Goal: Task Accomplishment & Management: Use online tool/utility

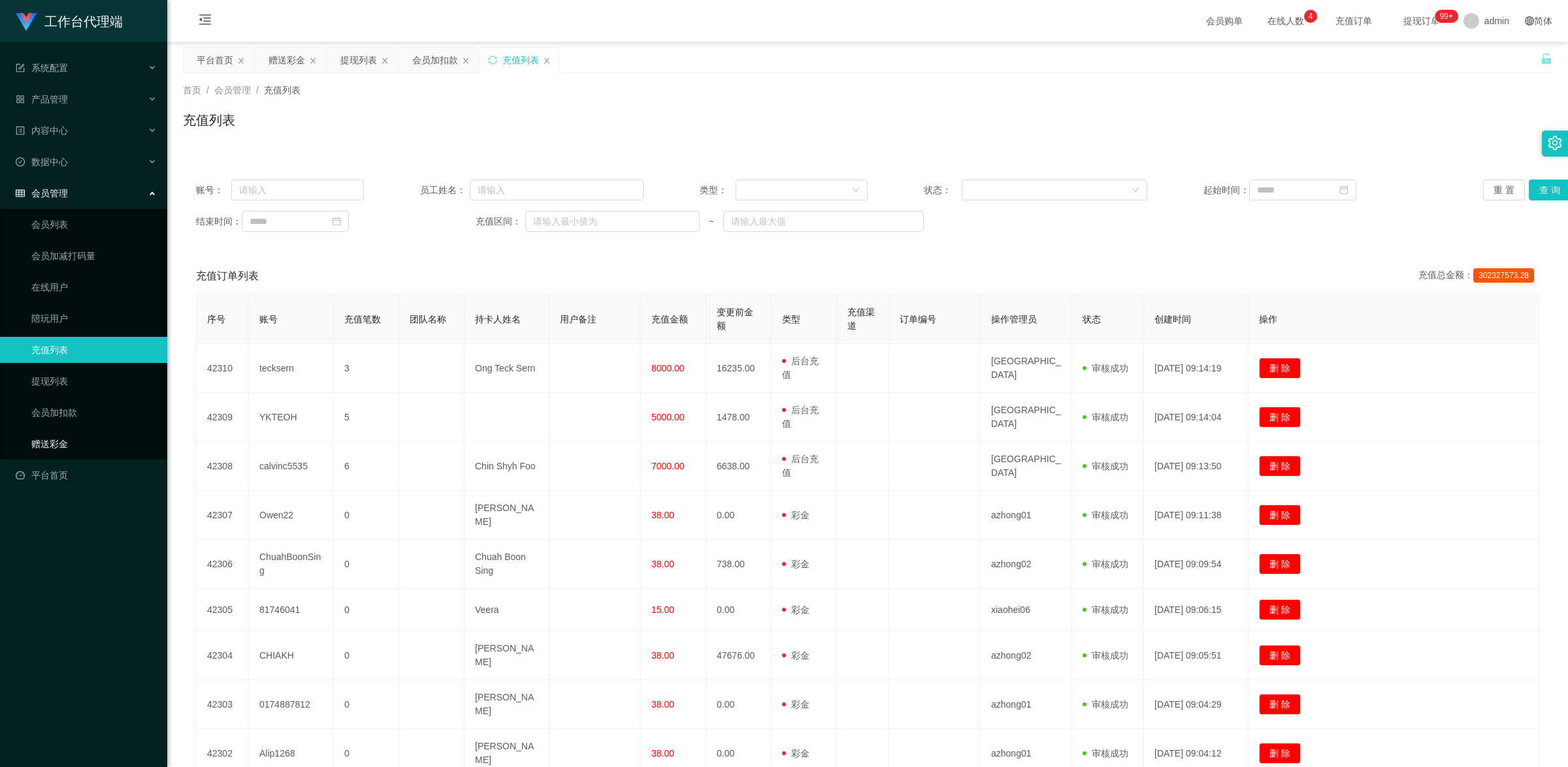
click at [45, 448] on link "赠送彩金" at bounding box center [94, 444] width 126 height 26
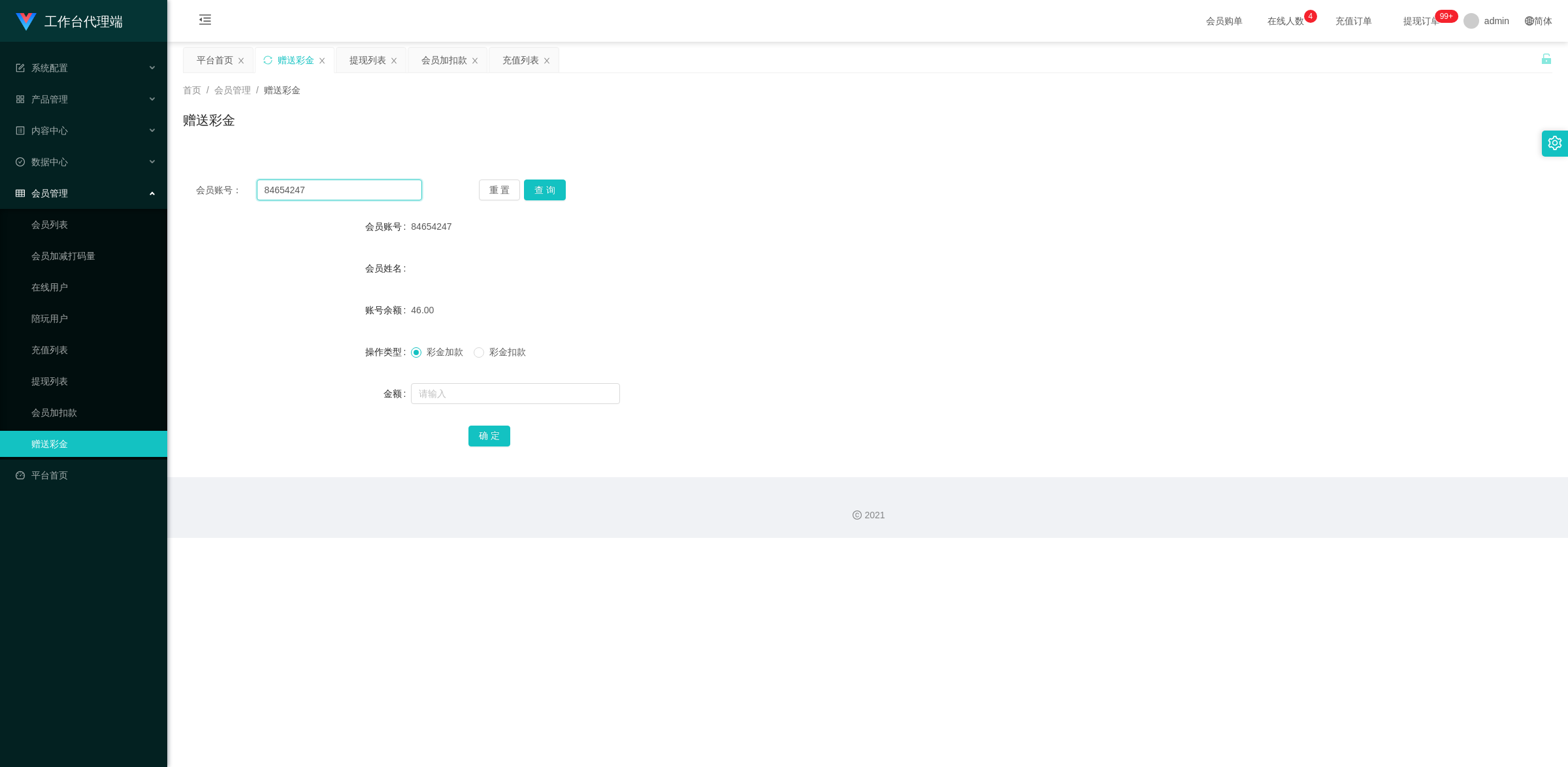
drag, startPoint x: 320, startPoint y: 192, endPoint x: 244, endPoint y: 172, distance: 78.6
click at [242, 172] on div "会员账号： 84654247 重 置 查 询 会员账号 84654247 会员姓名 账号余额 46.00 操作类型 彩金加款 彩金扣款 金额 确 定" at bounding box center [867, 322] width 1369 height 311
paste input "CLL123456"
type input "CLL123456"
click at [545, 191] on button "查 询" at bounding box center [545, 190] width 42 height 21
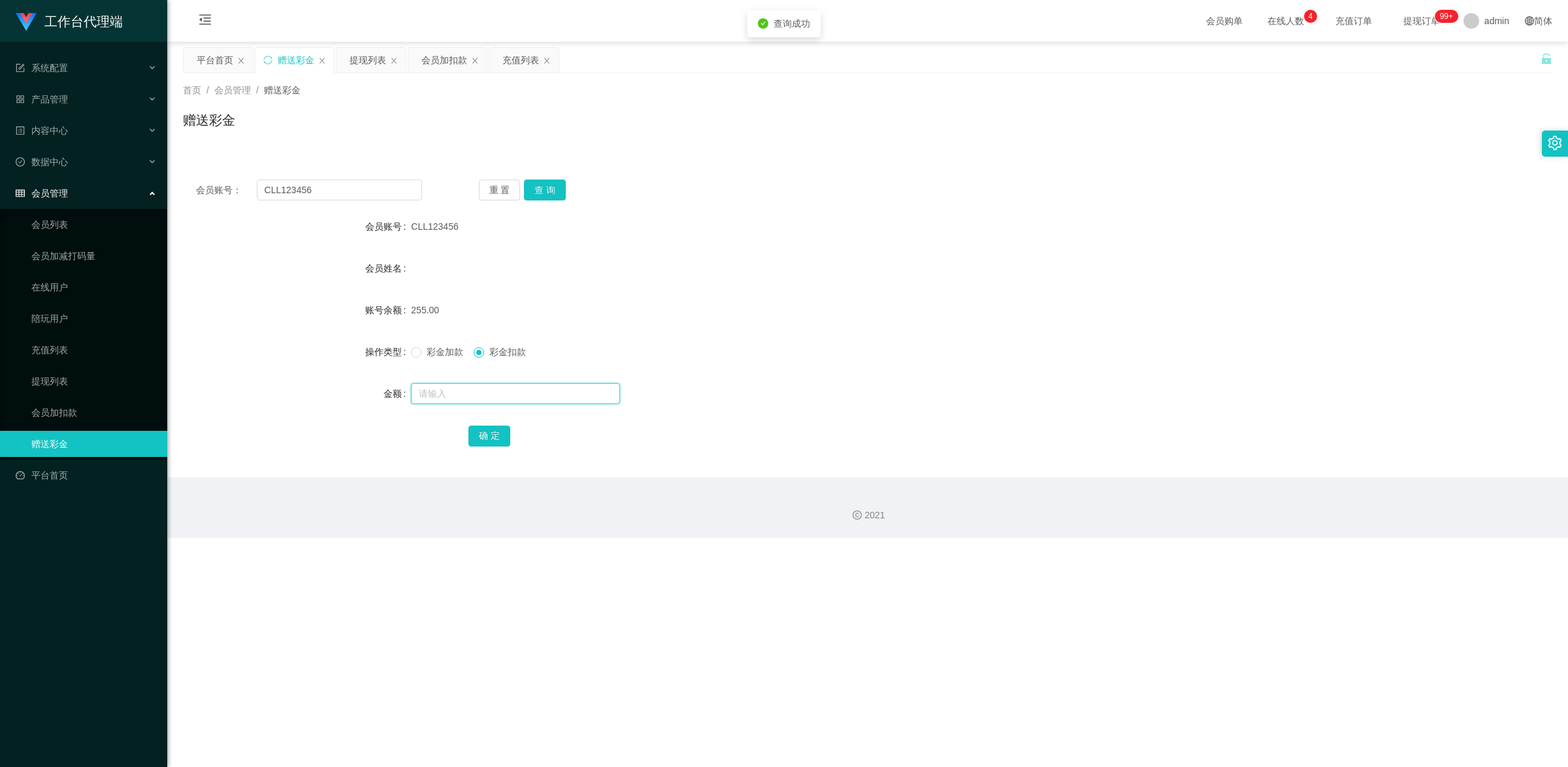
click at [465, 393] on input "text" at bounding box center [515, 393] width 209 height 21
type input "500"
click at [487, 434] on button "确 定" at bounding box center [489, 436] width 42 height 21
click at [404, 351] on label "操作类型" at bounding box center [388, 352] width 46 height 10
click at [443, 387] on input "text" at bounding box center [515, 393] width 209 height 21
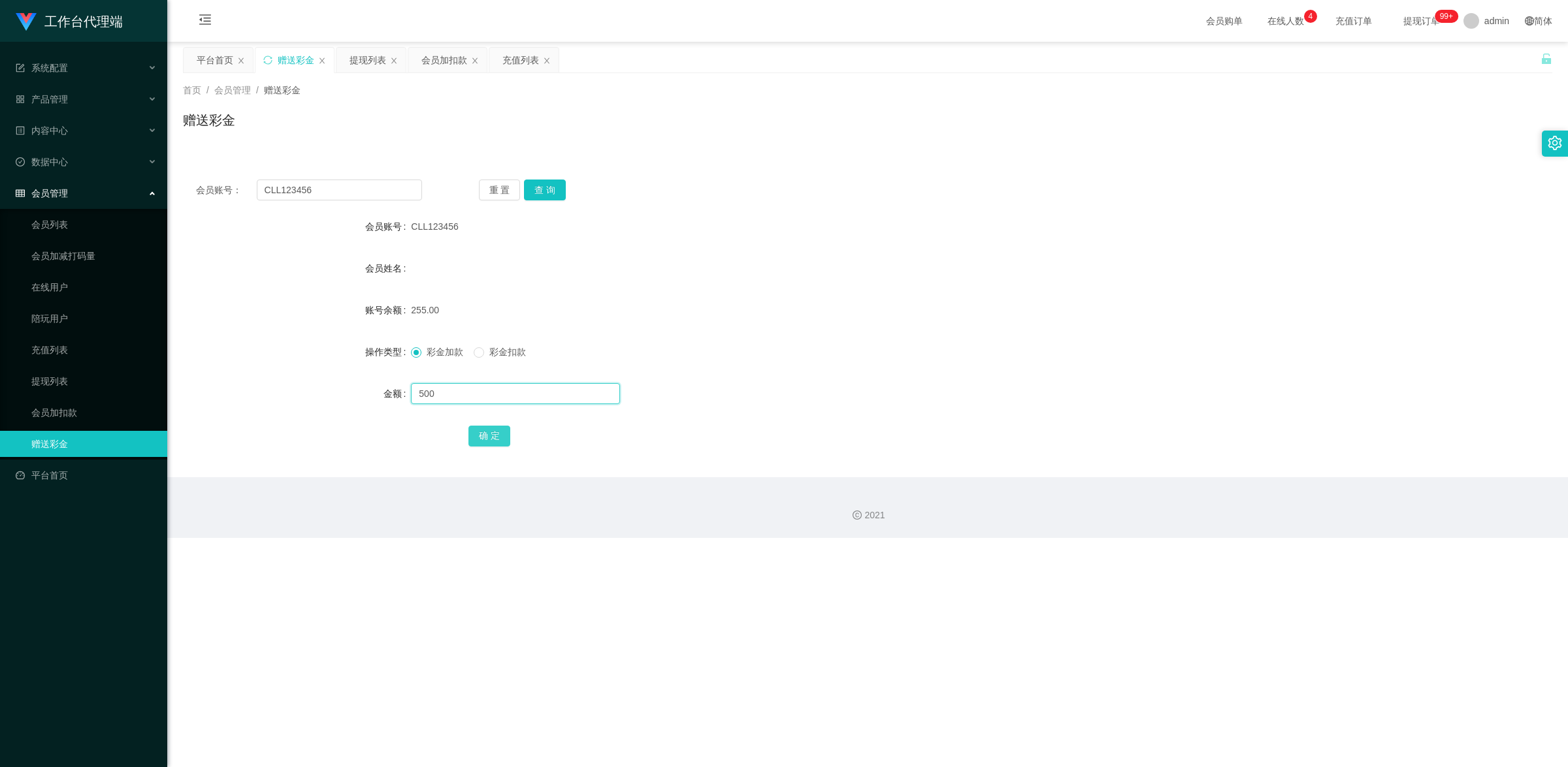
type input "500"
drag, startPoint x: 498, startPoint y: 426, endPoint x: 495, endPoint y: 437, distance: 11.4
click at [498, 426] on button "确 定" at bounding box center [489, 436] width 42 height 21
